Goal: Information Seeking & Learning: Check status

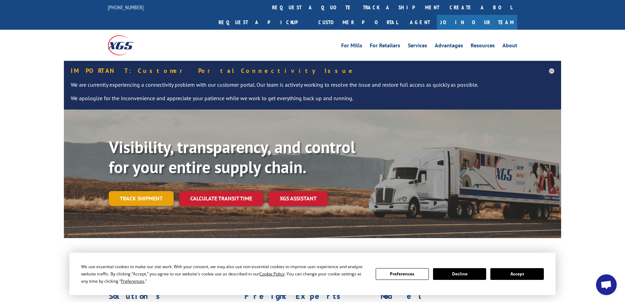
click at [152, 191] on link "Track shipment" at bounding box center [141, 198] width 65 height 15
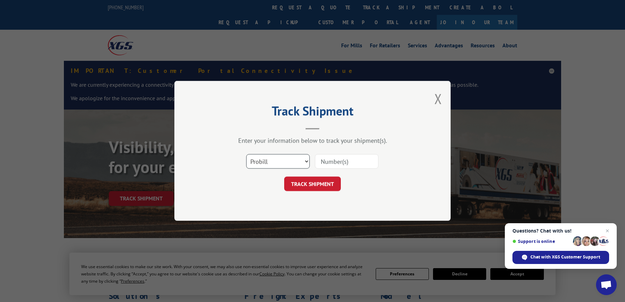
click at [308, 161] on select "Select category... Probill BOL PO" at bounding box center [278, 161] width 64 height 15
select select "bol"
click at [246, 154] on select "Select category... Probill BOL PO" at bounding box center [278, 161] width 64 height 15
click at [350, 163] on input at bounding box center [347, 161] width 64 height 15
type input "5331857"
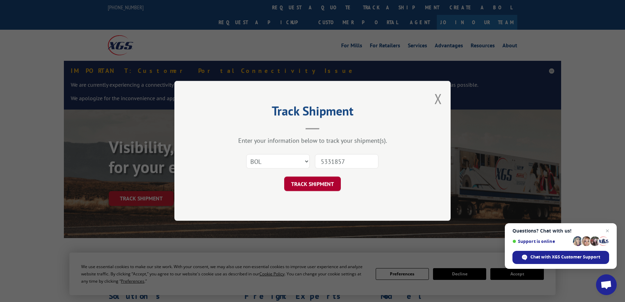
click at [327, 179] on button "TRACK SHIPMENT" at bounding box center [312, 184] width 57 height 15
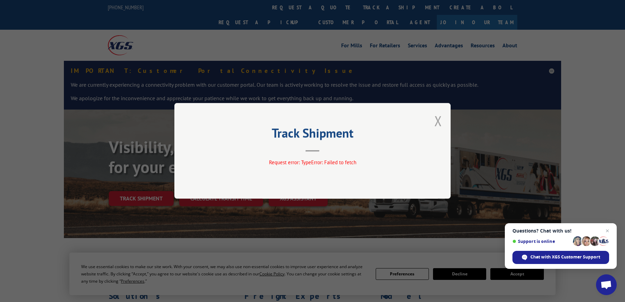
click at [438, 123] on button "Close modal" at bounding box center [439, 121] width 8 height 18
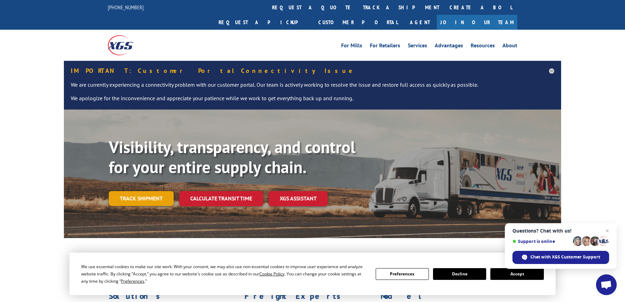
click at [131, 191] on link "Track shipment" at bounding box center [141, 198] width 65 height 15
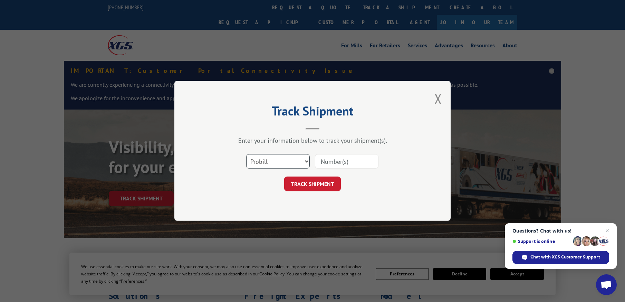
click at [307, 161] on select "Select category... Probill BOL PO" at bounding box center [278, 161] width 64 height 15
select select "bol"
click at [246, 154] on select "Select category... Probill BOL PO" at bounding box center [278, 161] width 64 height 15
click at [356, 161] on input at bounding box center [347, 161] width 64 height 15
type input "5331857"
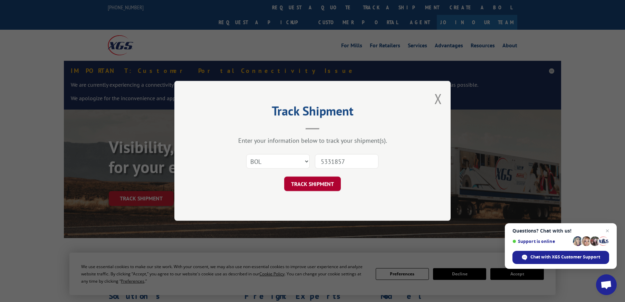
click at [327, 184] on button "TRACK SHIPMENT" at bounding box center [312, 184] width 57 height 15
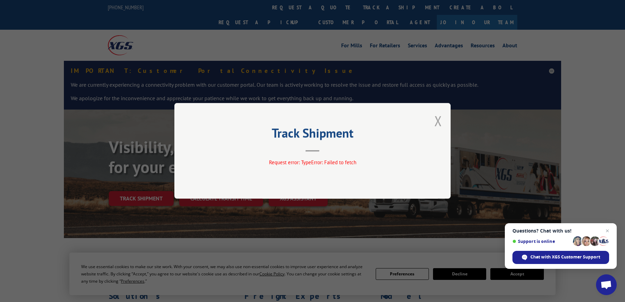
click at [437, 119] on button "Close modal" at bounding box center [439, 121] width 8 height 18
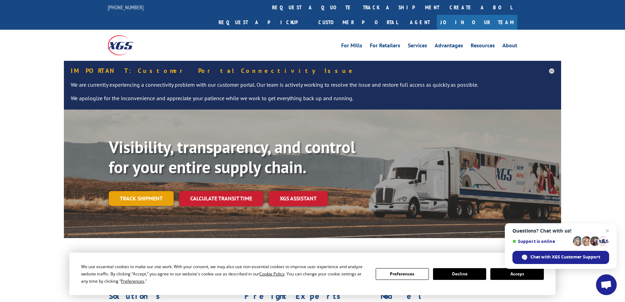
click at [156, 191] on link "Track shipment" at bounding box center [141, 198] width 65 height 15
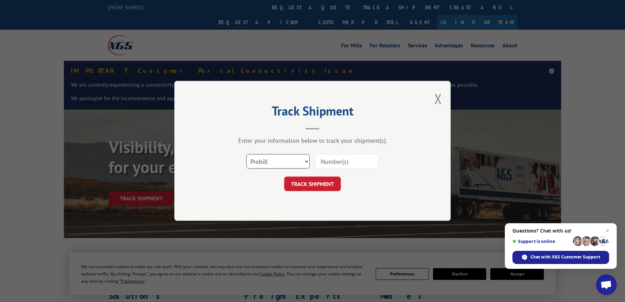
click at [307, 161] on select "Select category... Probill BOL PO" at bounding box center [278, 161] width 64 height 15
select select "bol"
click at [246, 154] on select "Select category... Probill BOL PO" at bounding box center [278, 161] width 64 height 15
click at [360, 159] on input at bounding box center [347, 161] width 64 height 15
type input "5339128"
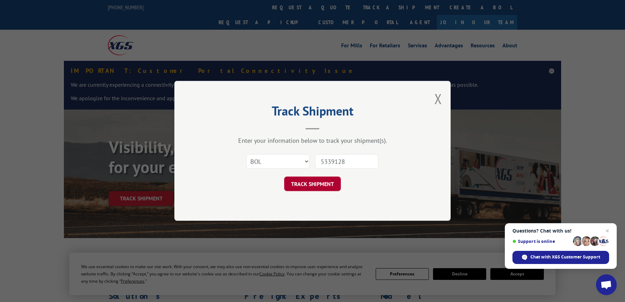
click at [335, 184] on button "TRACK SHIPMENT" at bounding box center [312, 184] width 57 height 15
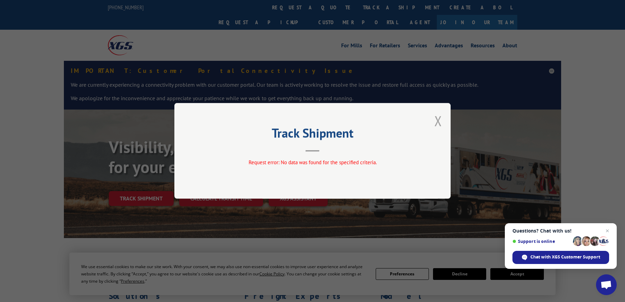
click at [439, 125] on button "Close modal" at bounding box center [439, 121] width 8 height 18
